Goal: Task Accomplishment & Management: Manage account settings

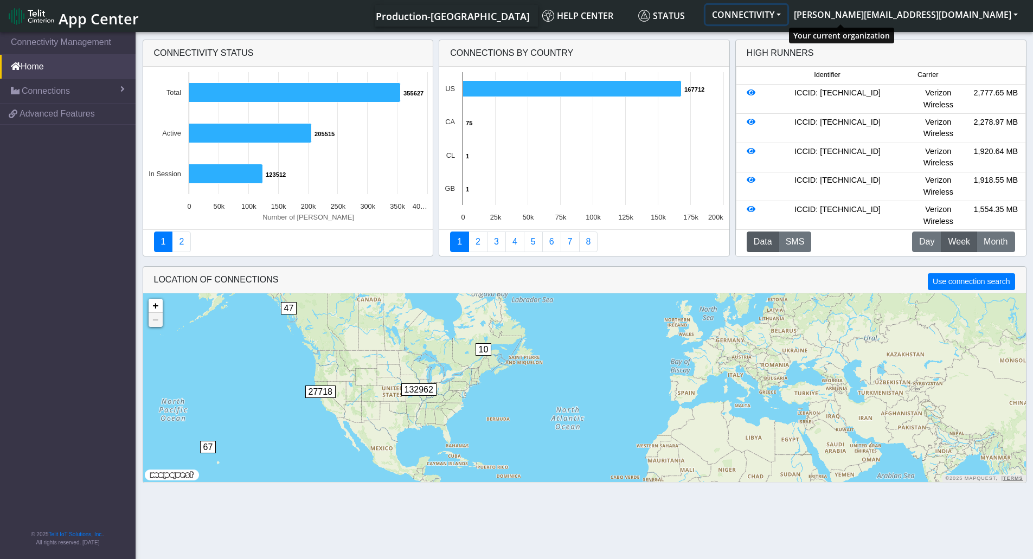
click at [787, 16] on button "CONNECTIVITY" at bounding box center [746, 15] width 82 height 20
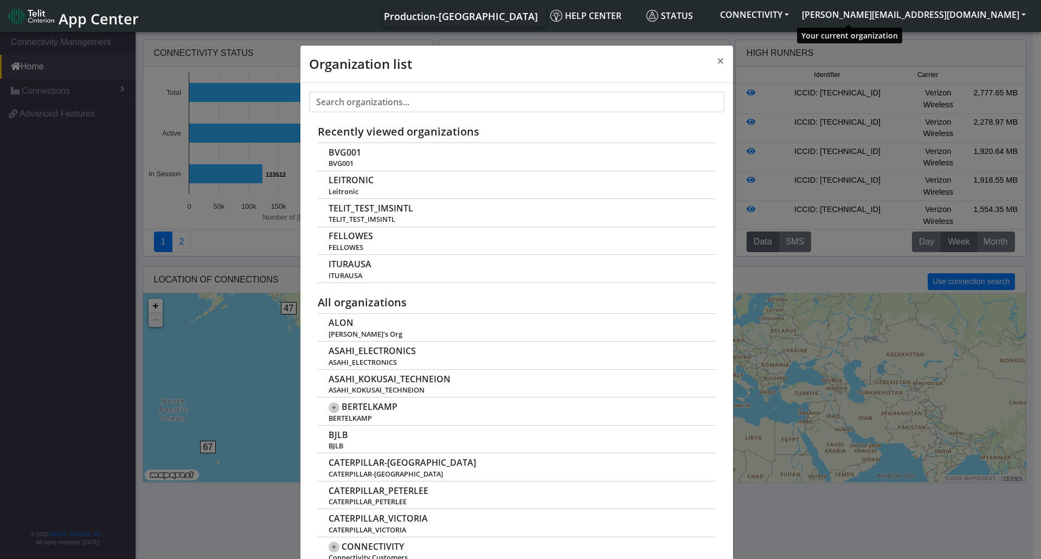
scroll to position [4, 0]
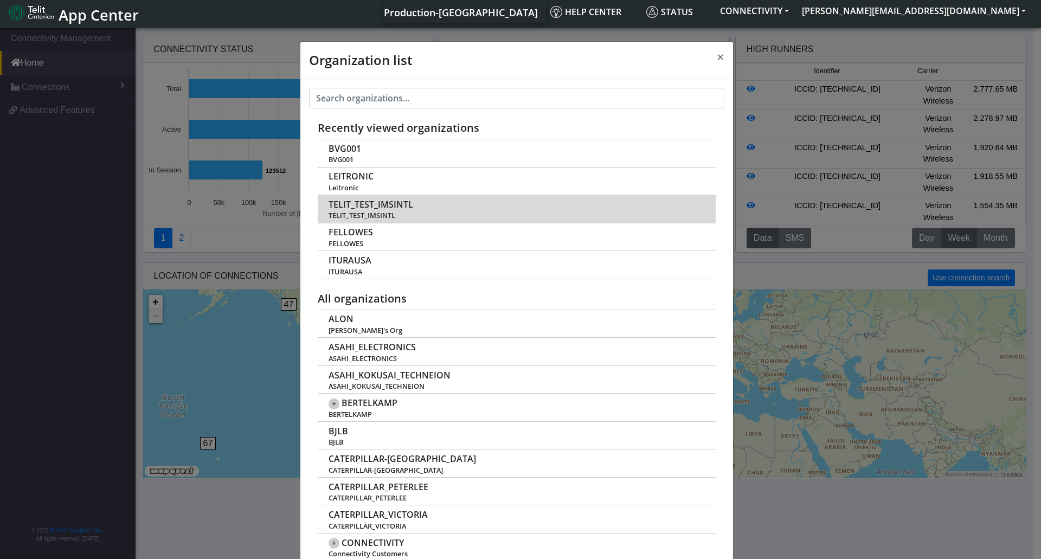
click at [395, 201] on span "TELIT_TEST_IMSINTL" at bounding box center [371, 204] width 85 height 10
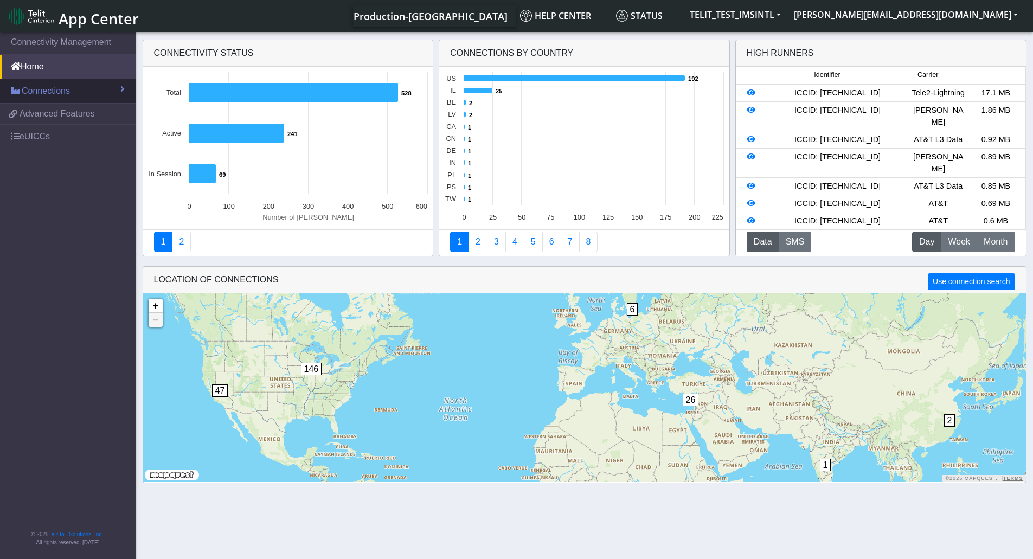
click at [51, 95] on span "Connections" at bounding box center [46, 91] width 48 height 13
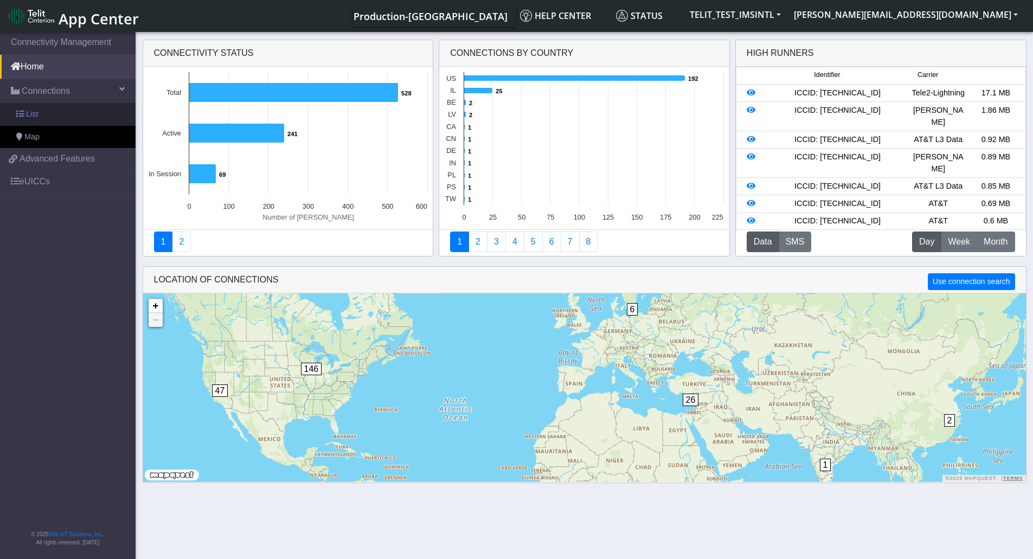
click at [37, 114] on span "List" at bounding box center [32, 114] width 12 height 12
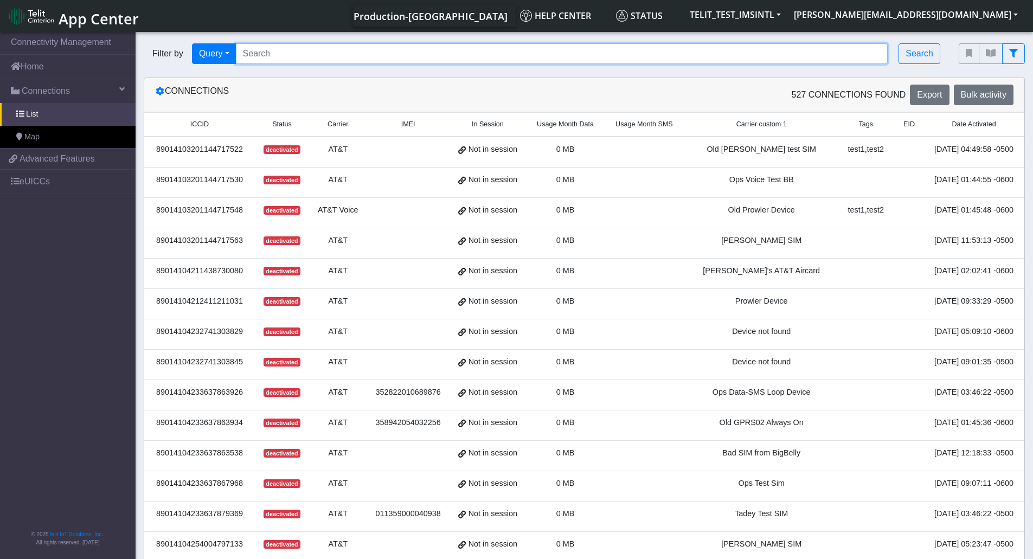
click at [276, 60] on input "Search..." at bounding box center [562, 53] width 652 height 21
paste input "8935815100002595308"
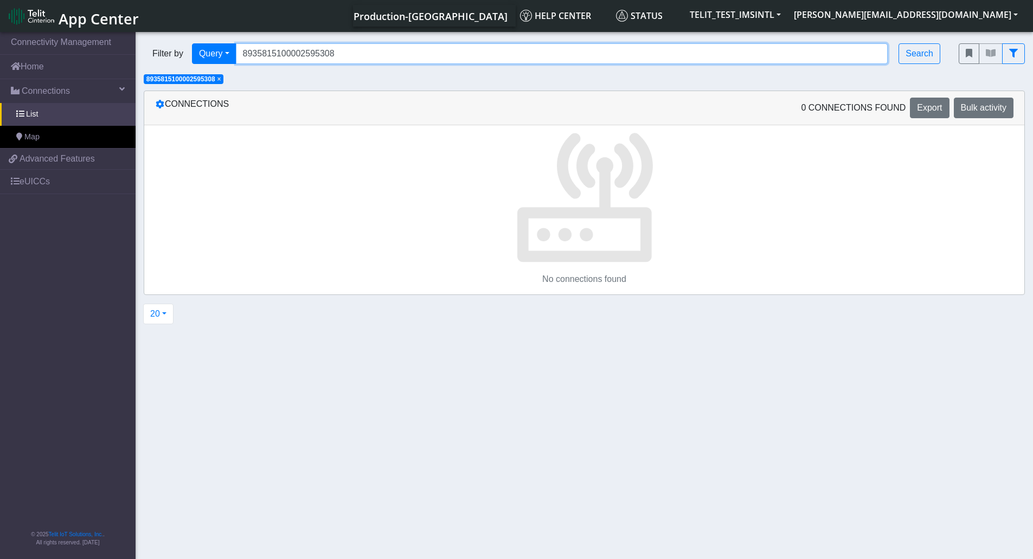
click at [237, 52] on input "8935815100002595308" at bounding box center [562, 53] width 652 height 21
click at [363, 57] on input "8935815100002595308" at bounding box center [562, 53] width 652 height 21
click at [356, 49] on input "8935815100002595308" at bounding box center [562, 53] width 652 height 21
type input "89358151000025953087"
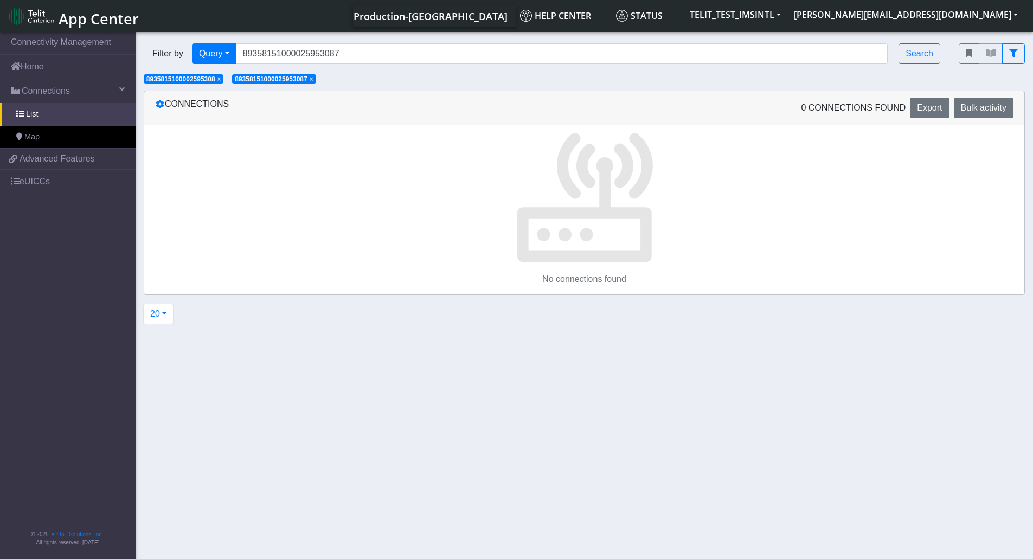
click at [218, 80] on span "× 8935815100002595308" at bounding box center [184, 79] width 80 height 10
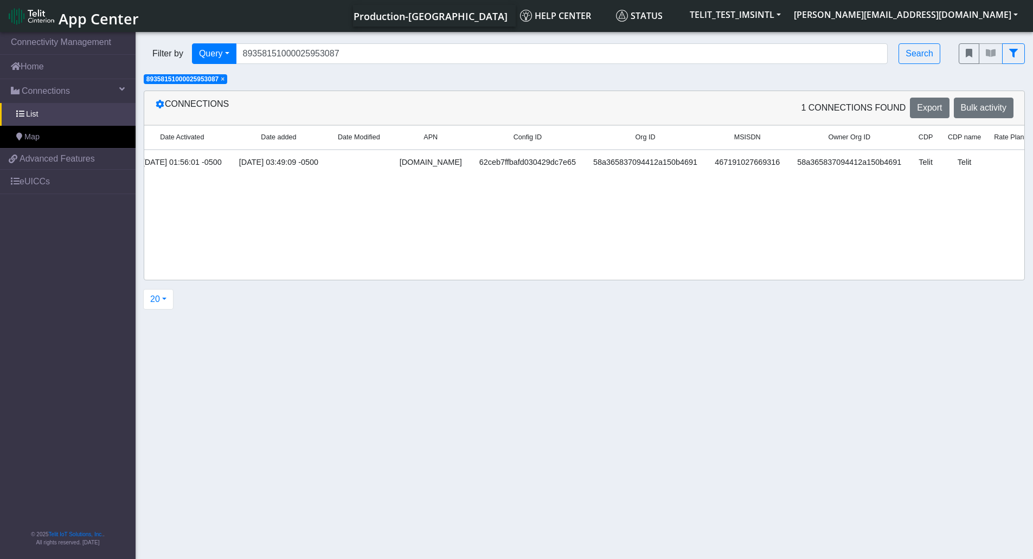
scroll to position [0, 1142]
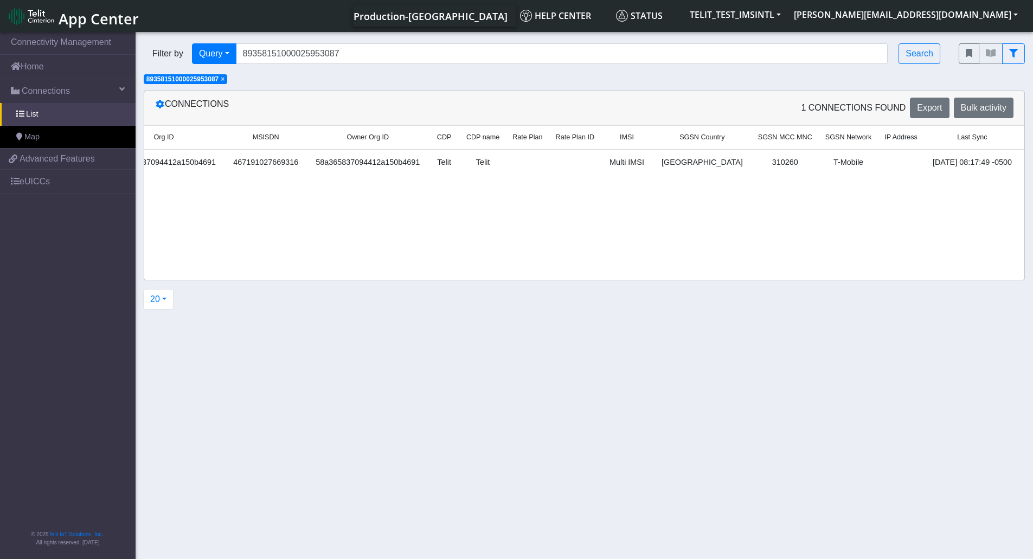
click at [1027, 165] on link "Details" at bounding box center [1043, 165] width 33 height 17
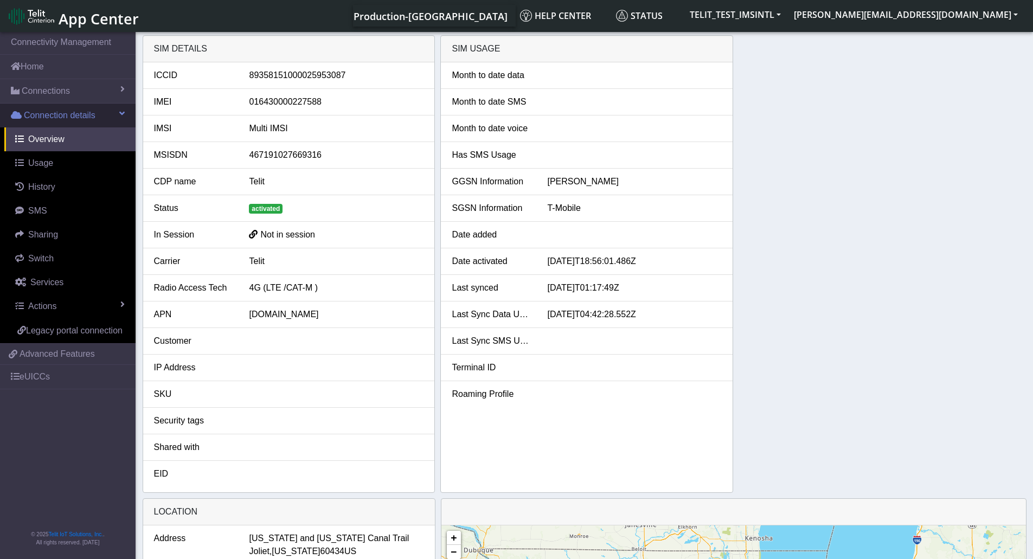
click at [78, 111] on span "Connection details" at bounding box center [60, 115] width 72 height 13
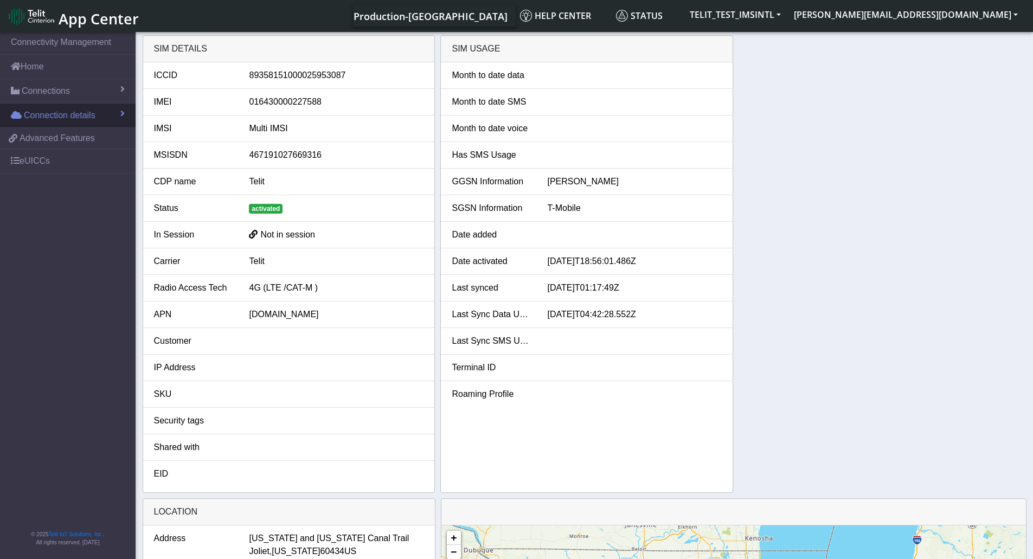
click at [78, 111] on span "Connection details" at bounding box center [60, 115] width 72 height 13
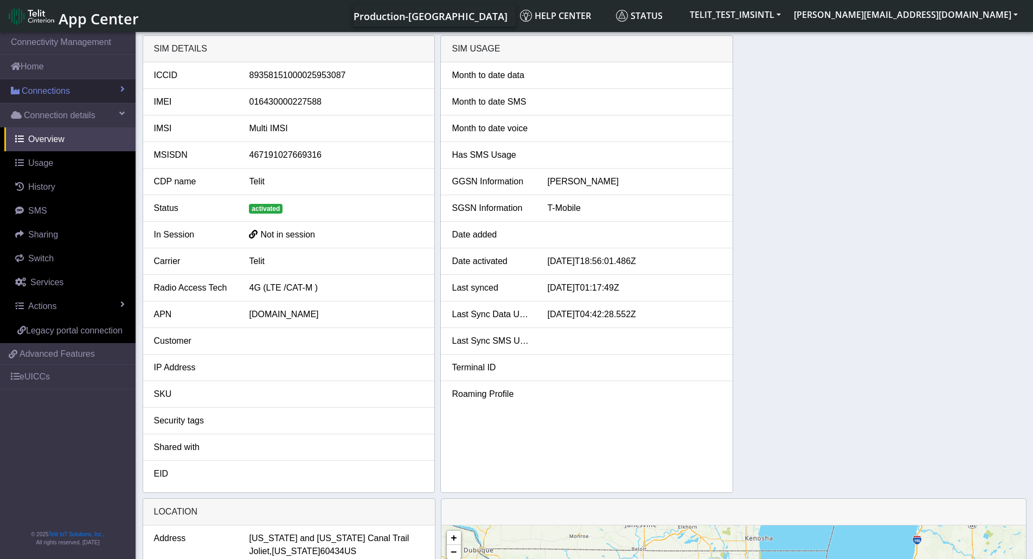
click at [72, 91] on link "Connections" at bounding box center [68, 91] width 136 height 24
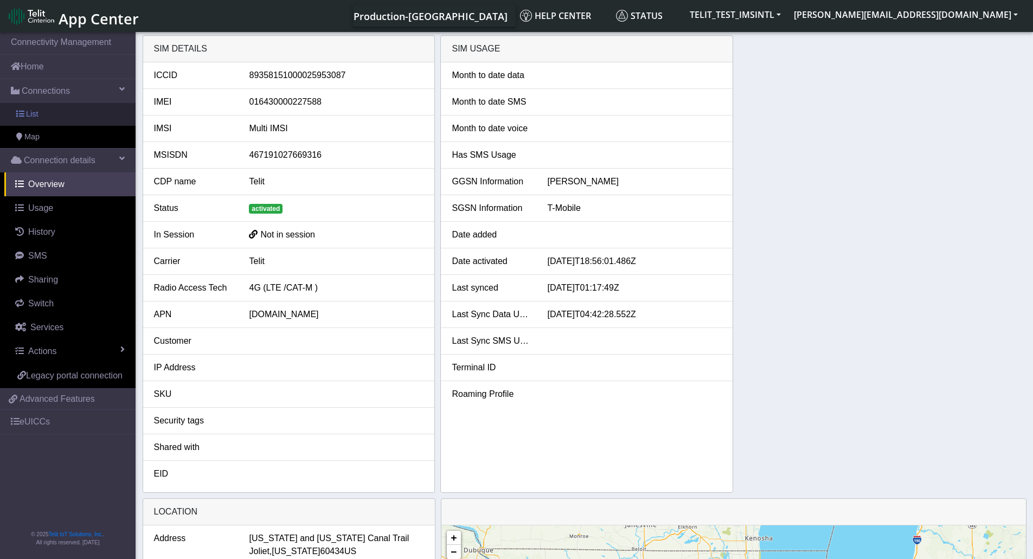
click at [34, 113] on span "List" at bounding box center [32, 114] width 12 height 12
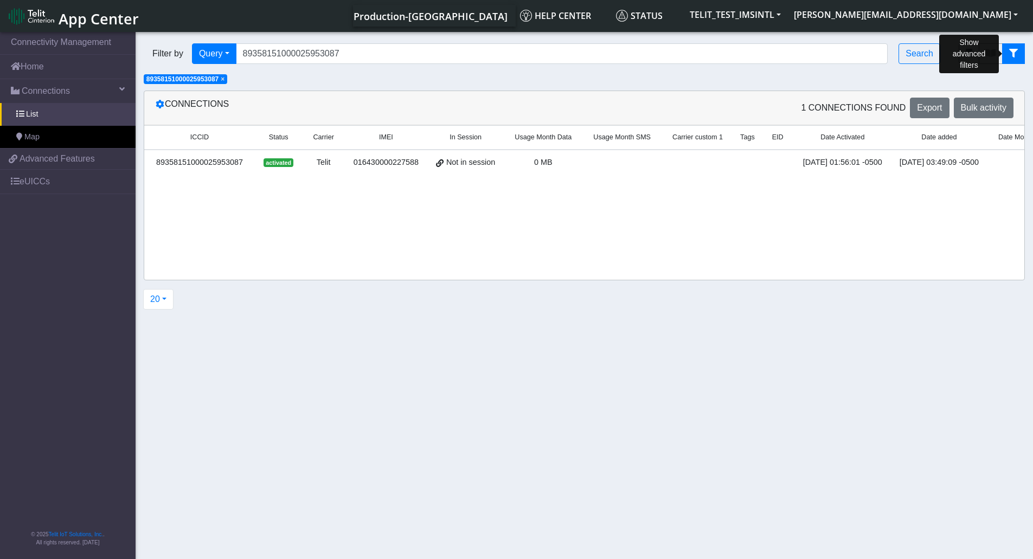
click at [1019, 55] on button "fitlers menu" at bounding box center [1013, 53] width 23 height 21
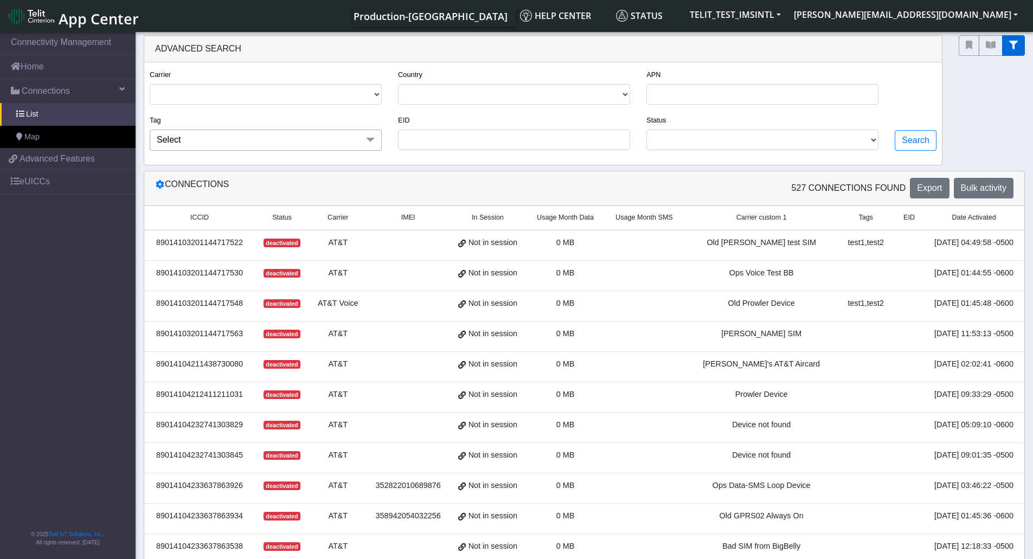
click at [1019, 55] on button "fitlers menu" at bounding box center [1013, 45] width 23 height 21
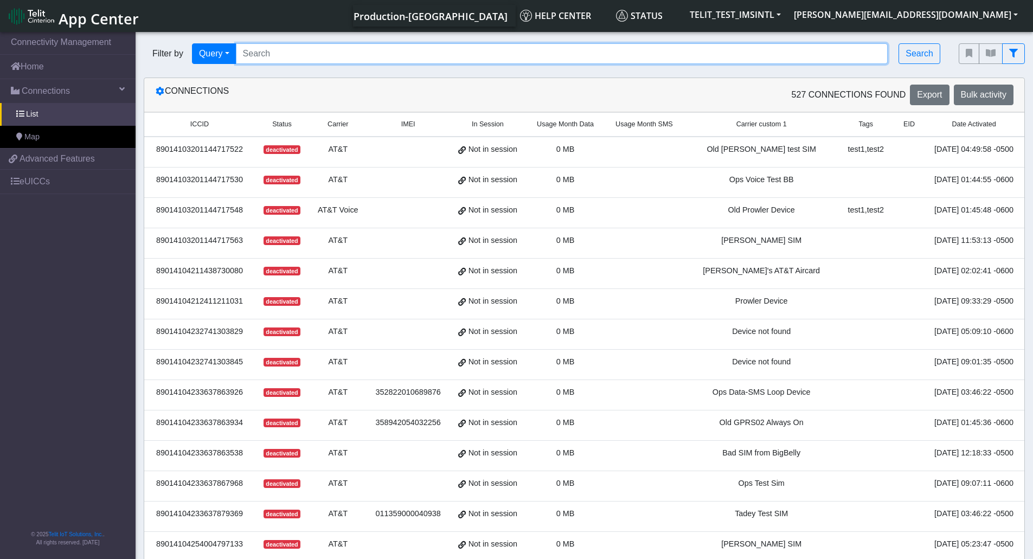
click at [327, 54] on input "Search..." at bounding box center [562, 53] width 652 height 21
paste input "89011703324536928620"
type input "89011703324536928620"
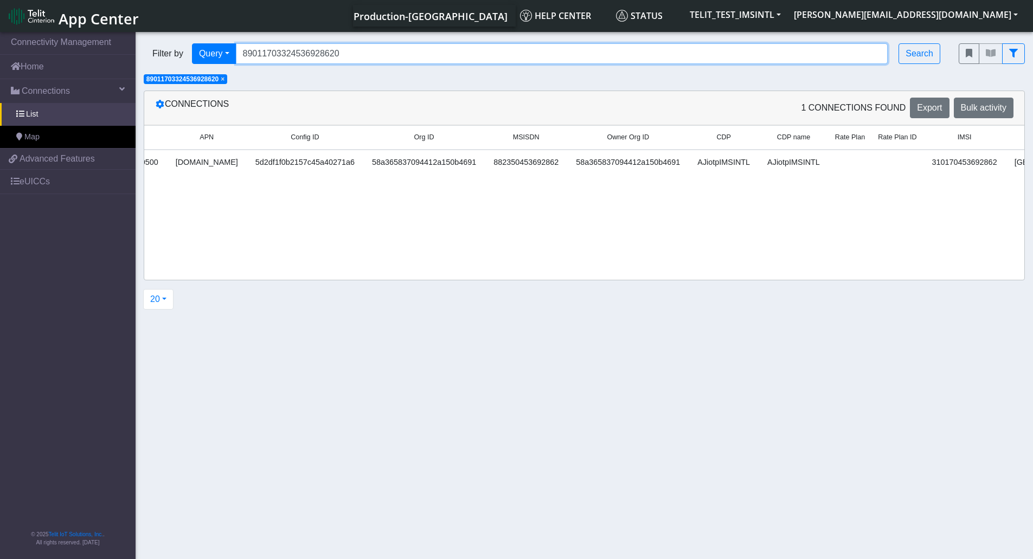
scroll to position [0, 1428]
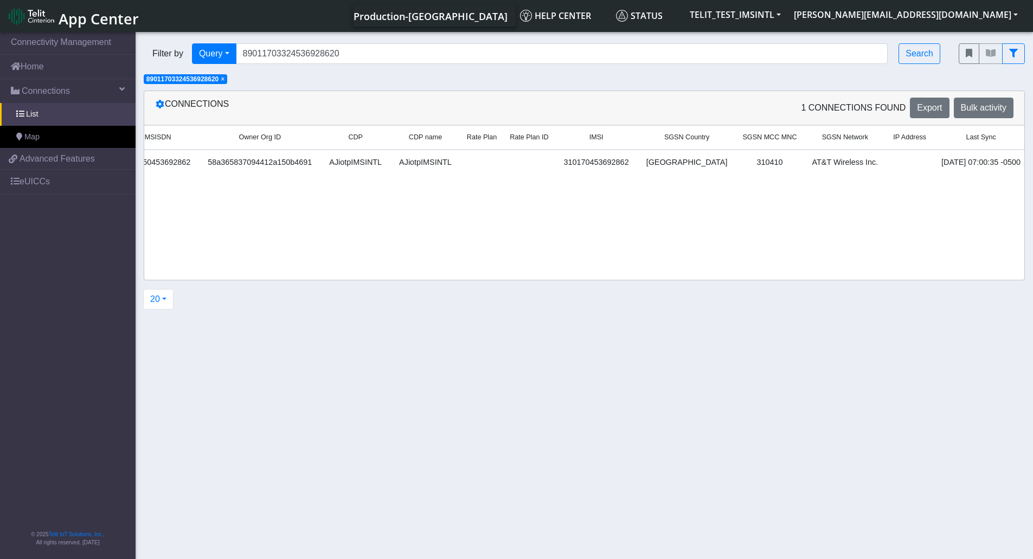
click at [1035, 159] on link "Details" at bounding box center [1051, 165] width 33 height 17
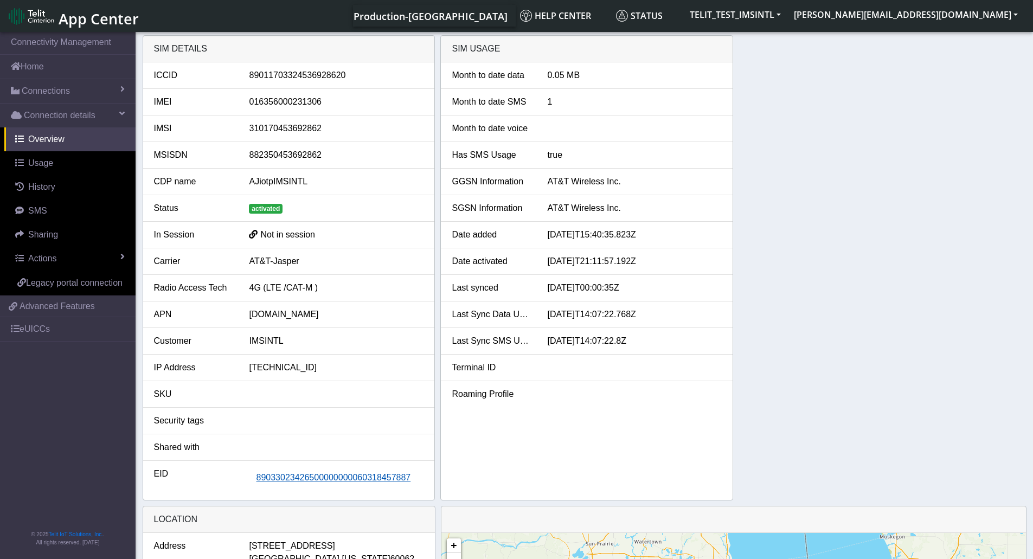
click at [347, 476] on span "89033023426500000000060318457887" at bounding box center [333, 477] width 154 height 9
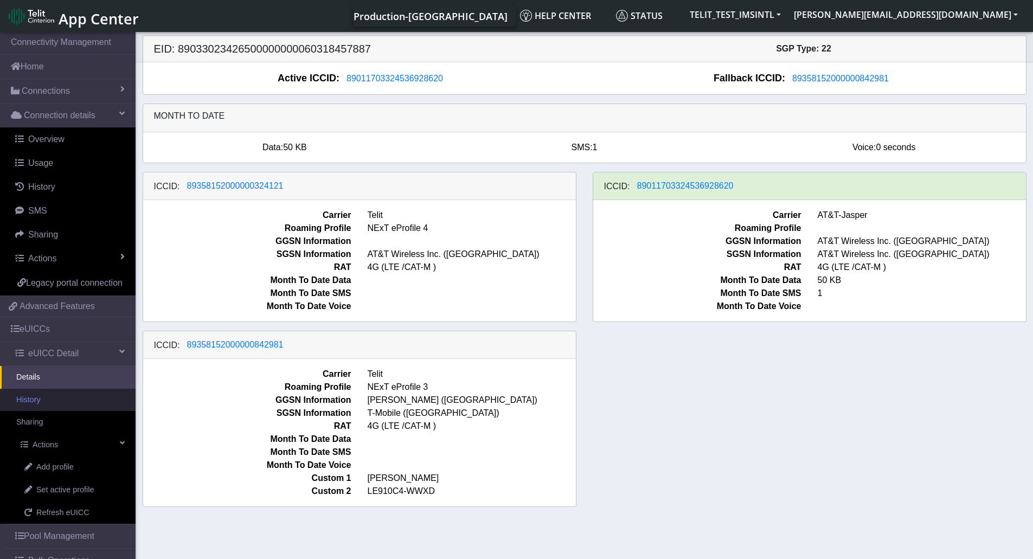
scroll to position [65, 0]
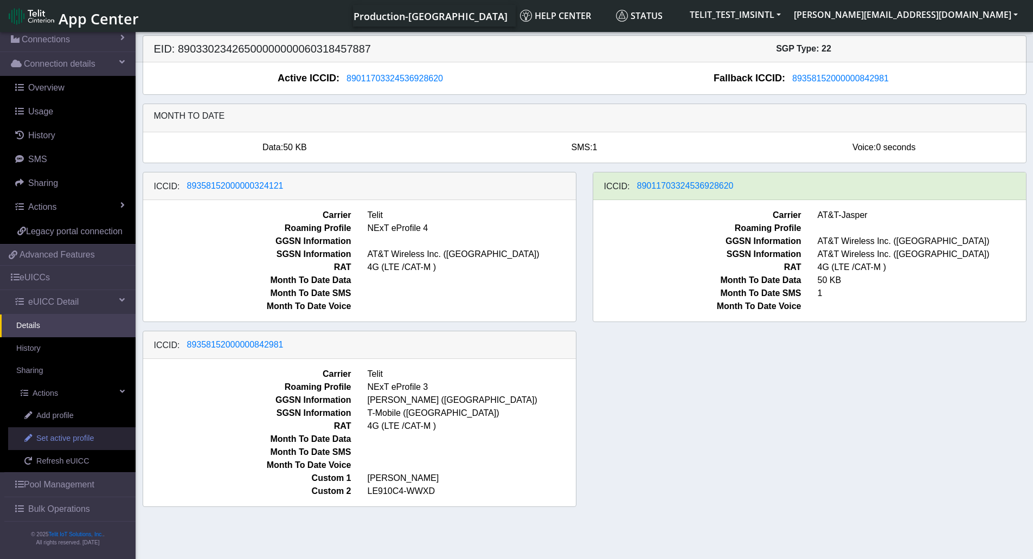
click at [68, 441] on span "Set active profile" at bounding box center [64, 439] width 57 height 12
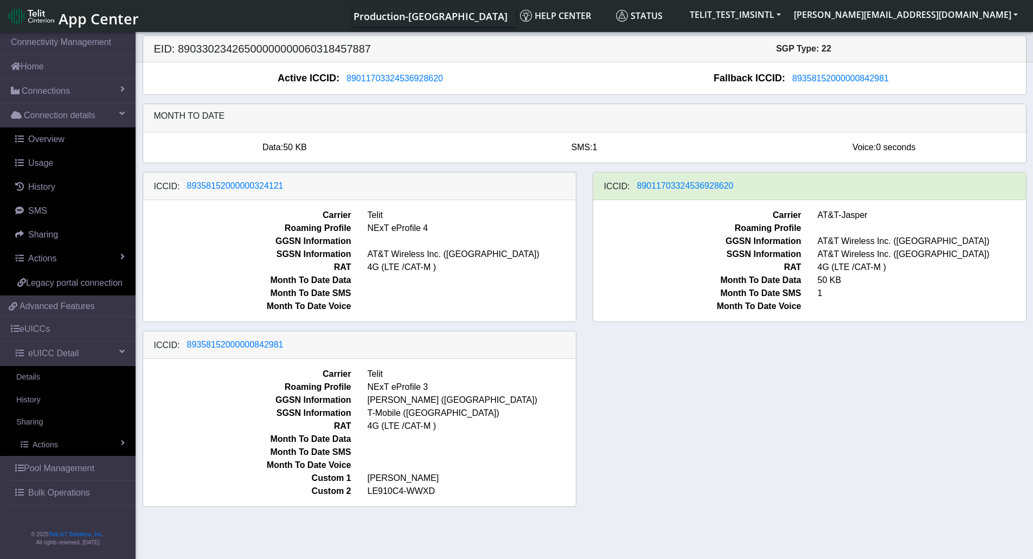
scroll to position [65, 0]
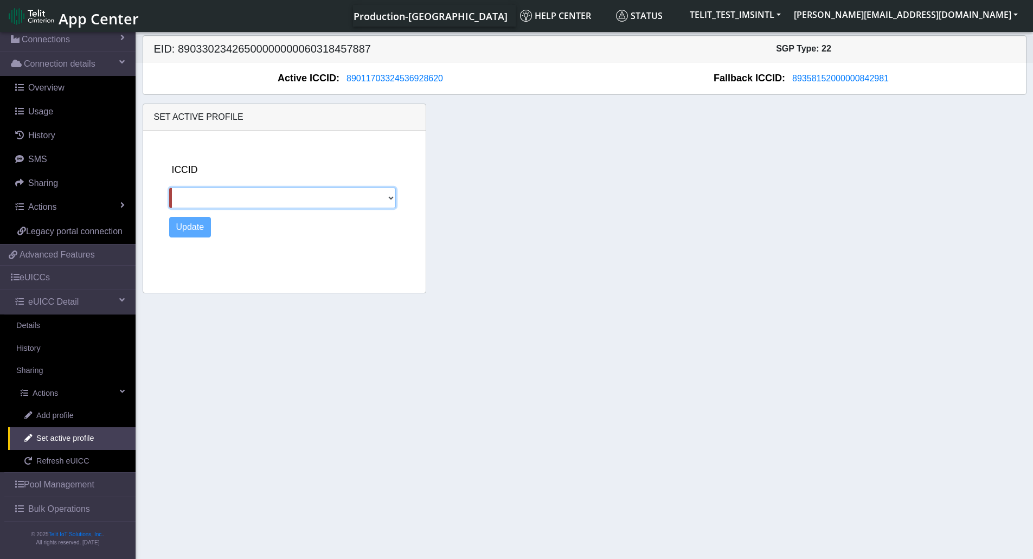
click at [390, 197] on select "[TECHNICAL_ID] 89358152000000324121 89358152000000842981" at bounding box center [282, 198] width 227 height 21
select select "[TECHNICAL_ID]"
click at [169, 188] on select "[TECHNICAL_ID] 89358152000000324121 89358152000000842981" at bounding box center [282, 198] width 227 height 21
click at [185, 228] on button "Update" at bounding box center [190, 227] width 42 height 21
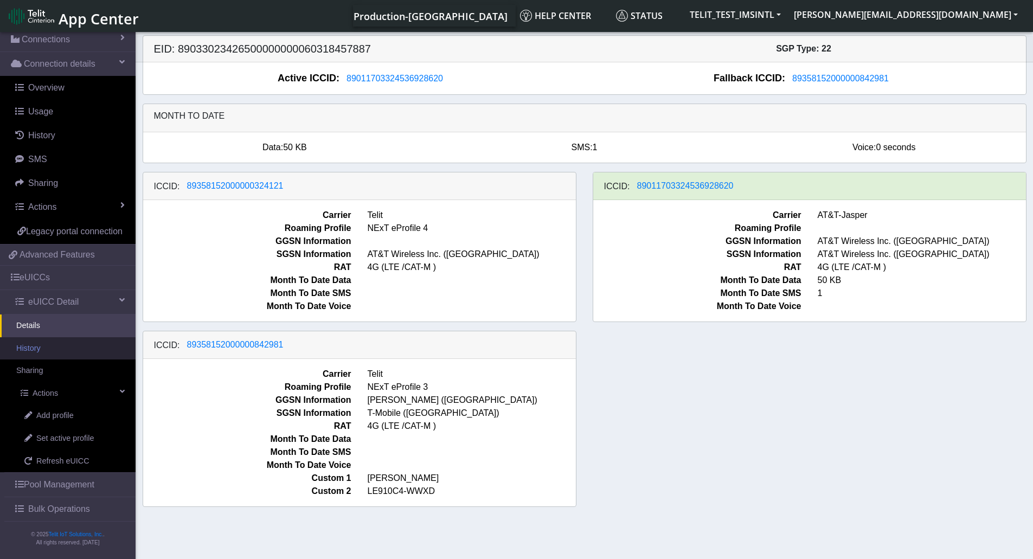
click at [39, 349] on link "History" at bounding box center [68, 348] width 136 height 23
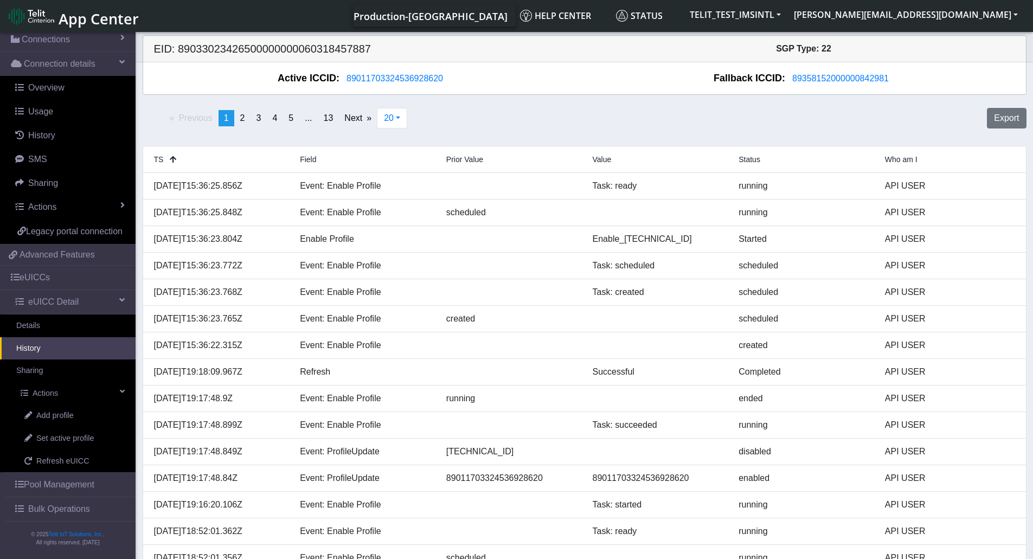
click at [43, 357] on link "History" at bounding box center [68, 348] width 136 height 23
click at [36, 323] on link "Details" at bounding box center [68, 325] width 136 height 23
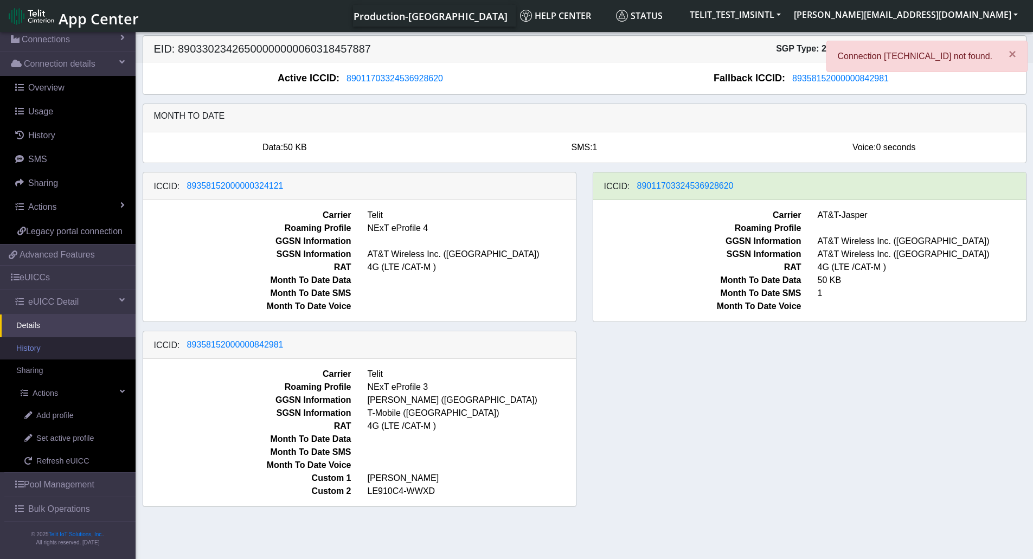
click at [40, 349] on link "History" at bounding box center [68, 348] width 136 height 23
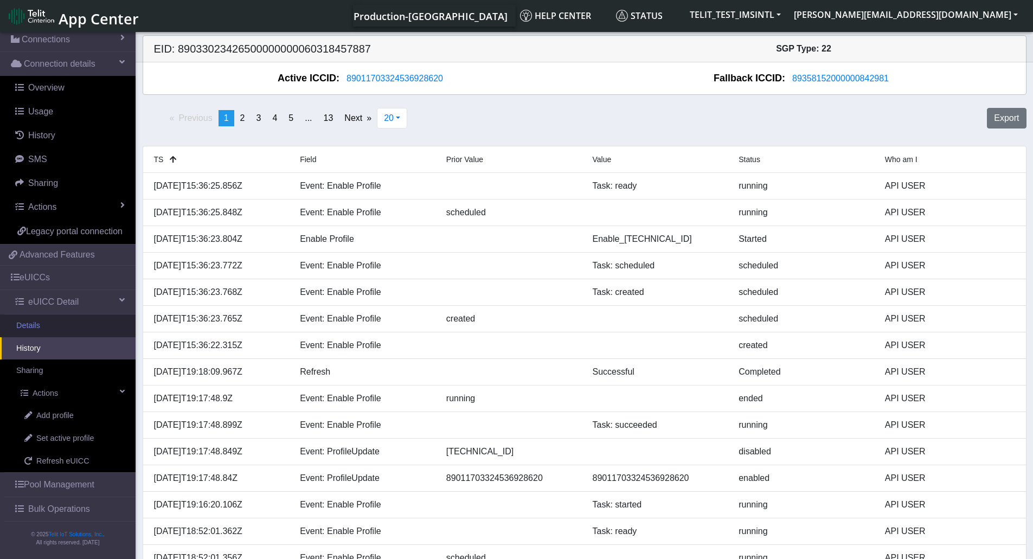
click at [32, 325] on link "Details" at bounding box center [68, 325] width 136 height 23
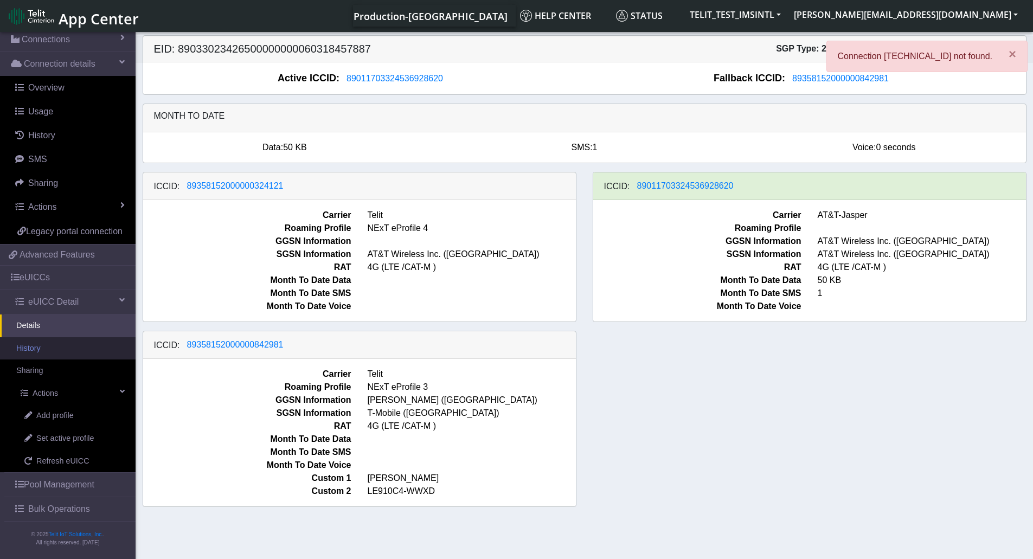
click at [35, 350] on link "History" at bounding box center [68, 348] width 136 height 23
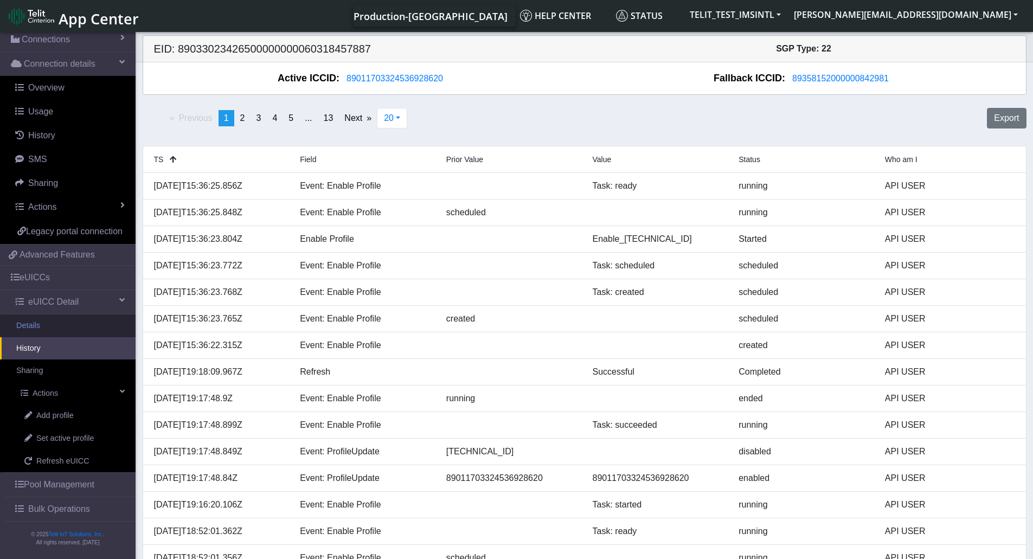
click at [46, 324] on link "Details" at bounding box center [68, 325] width 136 height 23
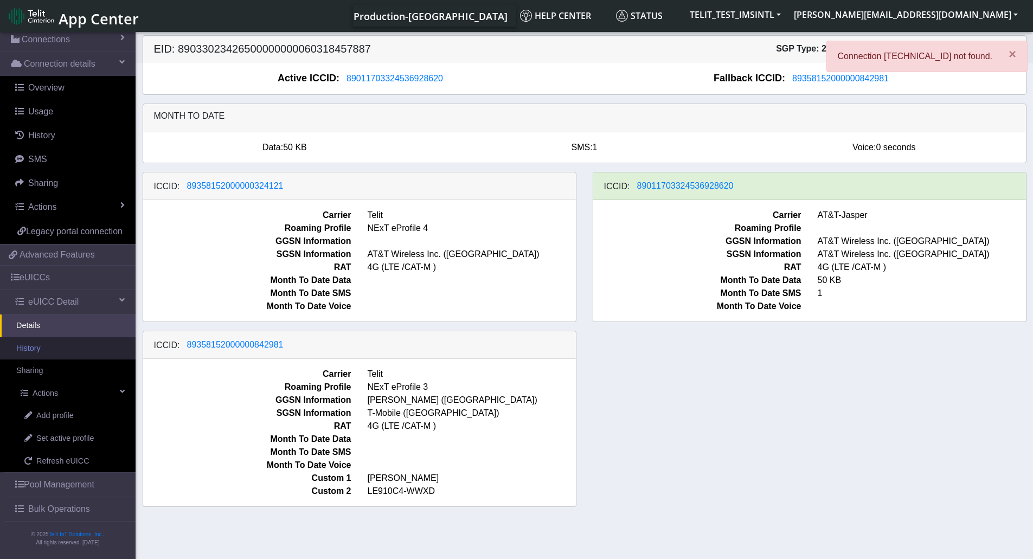
click at [41, 349] on link "History" at bounding box center [68, 348] width 136 height 23
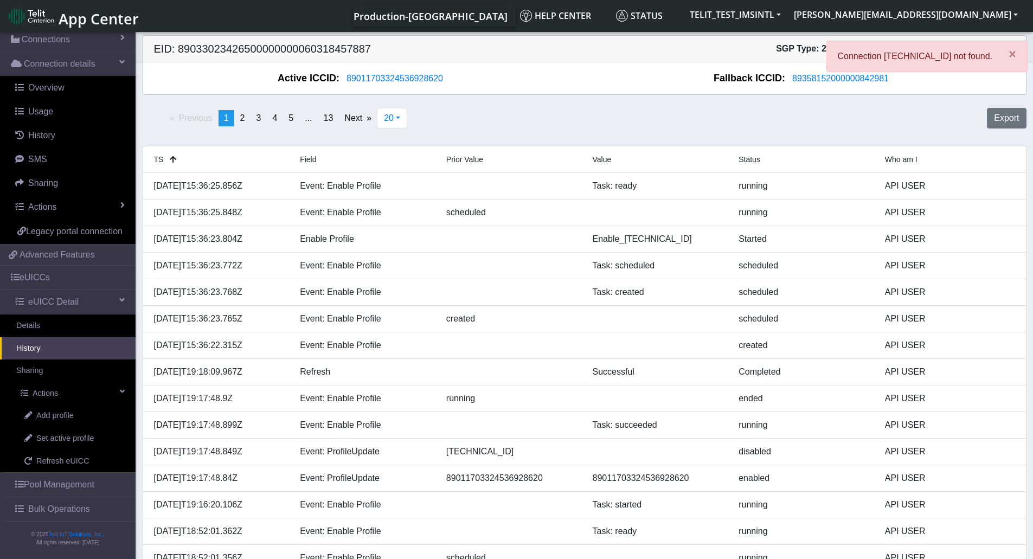
click at [41, 349] on link "History" at bounding box center [68, 348] width 136 height 23
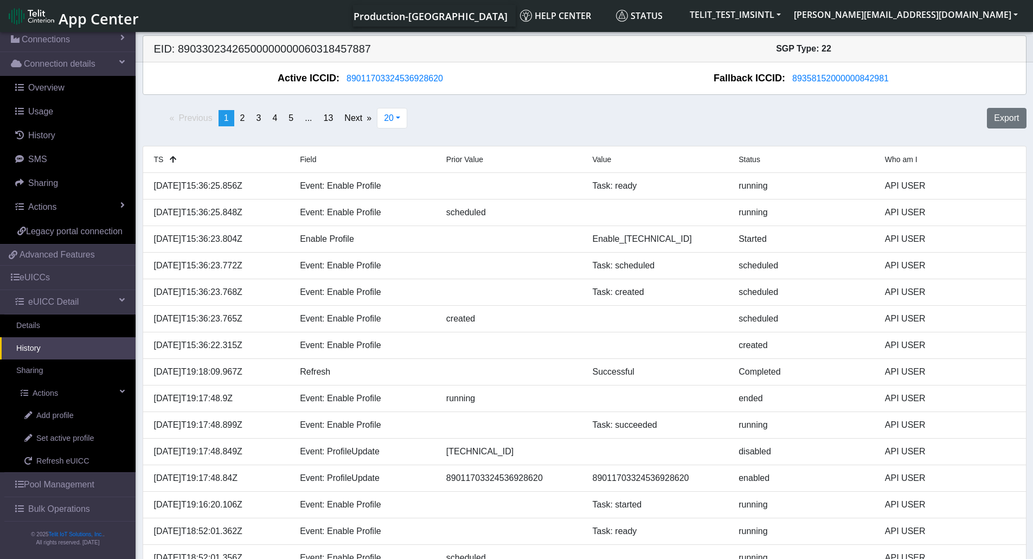
click at [41, 349] on link "History" at bounding box center [68, 348] width 136 height 23
click at [26, 319] on link "Details" at bounding box center [68, 325] width 136 height 23
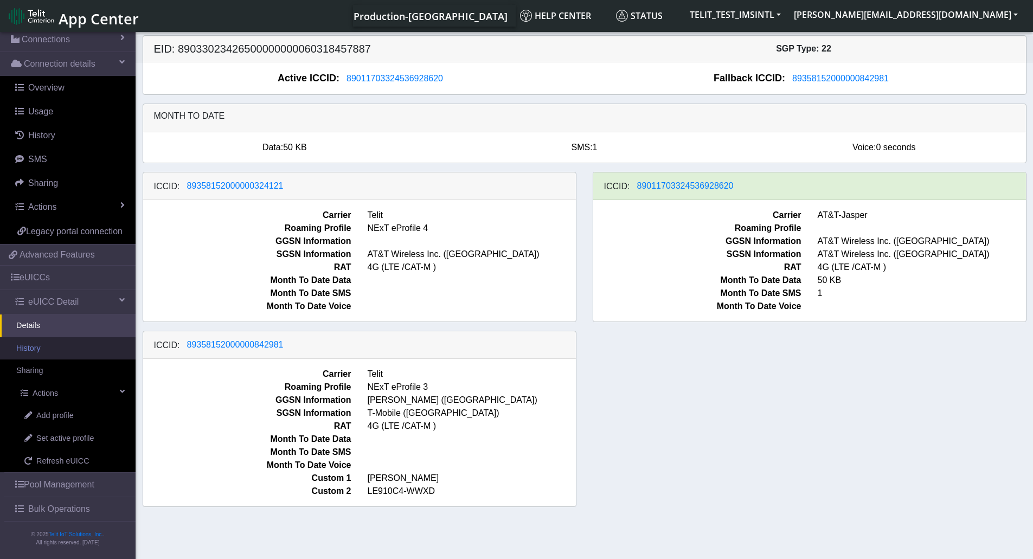
click at [37, 349] on link "History" at bounding box center [68, 348] width 136 height 23
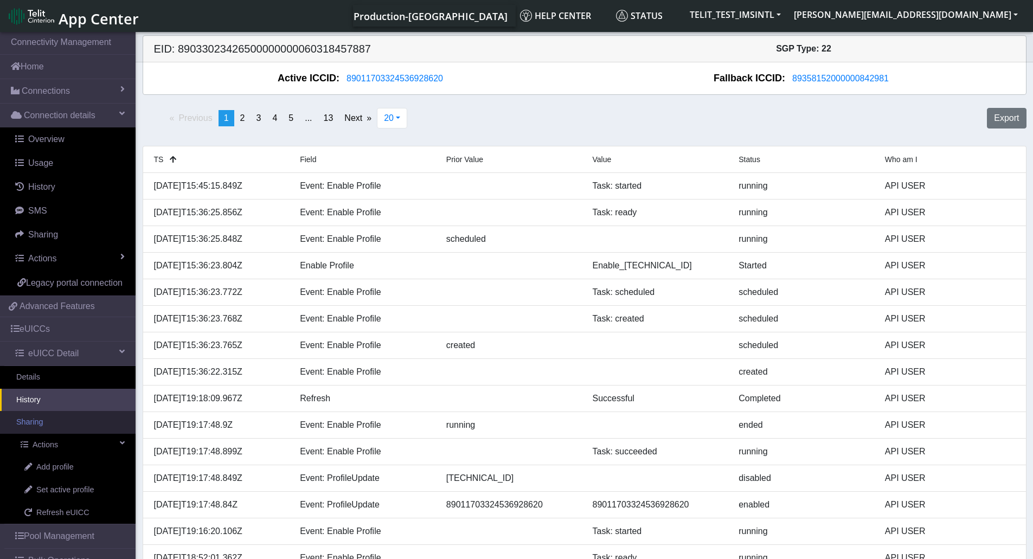
click at [34, 434] on link "Sharing" at bounding box center [68, 422] width 136 height 23
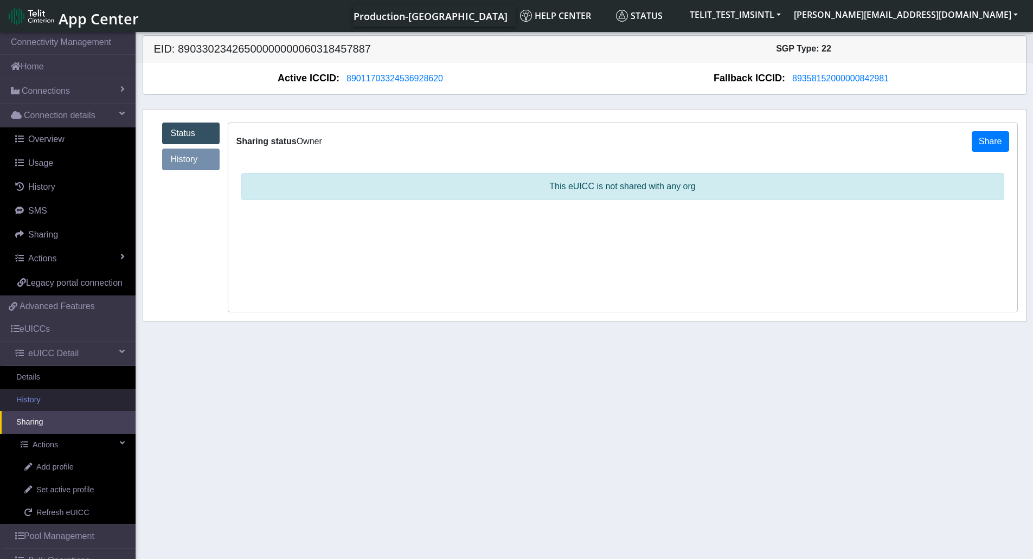
click at [37, 411] on link "History" at bounding box center [68, 400] width 136 height 23
